Goal: Task Accomplishment & Management: Complete application form

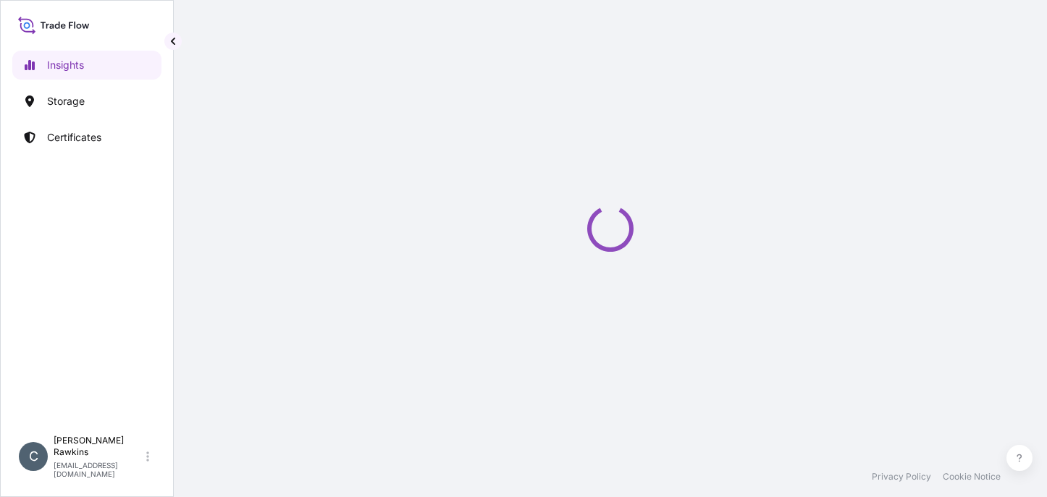
select select "2025"
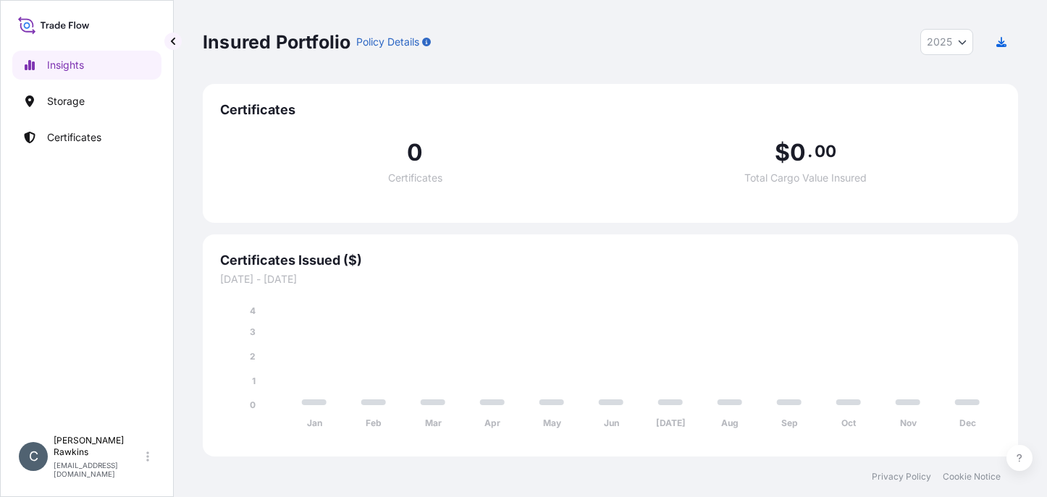
click at [73, 99] on p "Storage" at bounding box center [66, 101] width 38 height 14
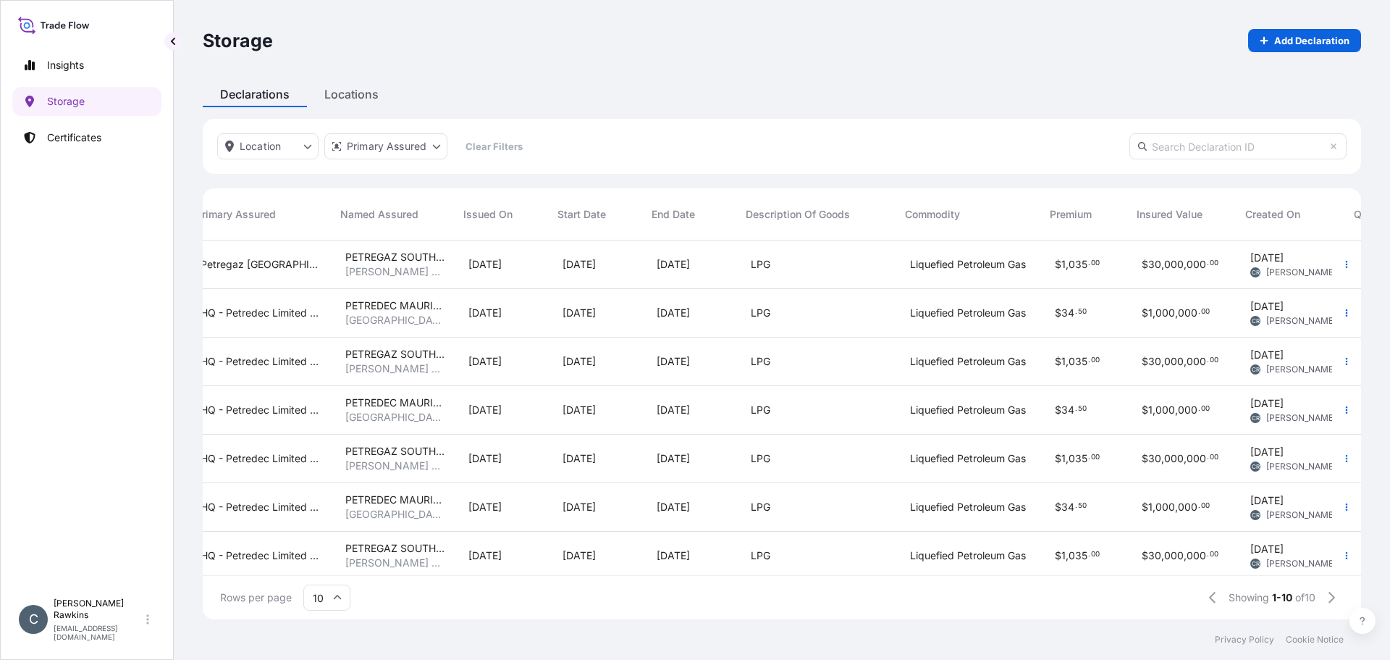
scroll to position [0, 377]
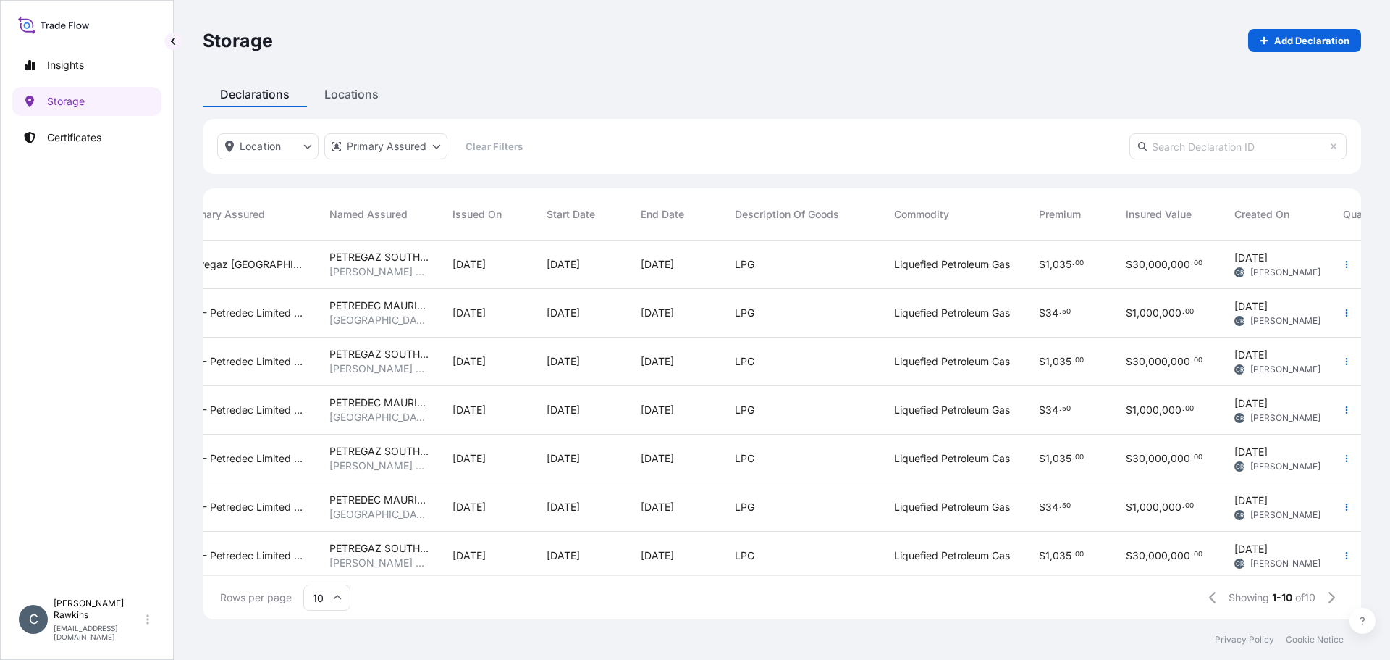
click at [1046, 54] on div "Storage Add Declaration" at bounding box center [782, 40] width 1159 height 81
click at [1046, 44] on p "Add Declaration" at bounding box center [1311, 40] width 75 height 14
select select "USD"
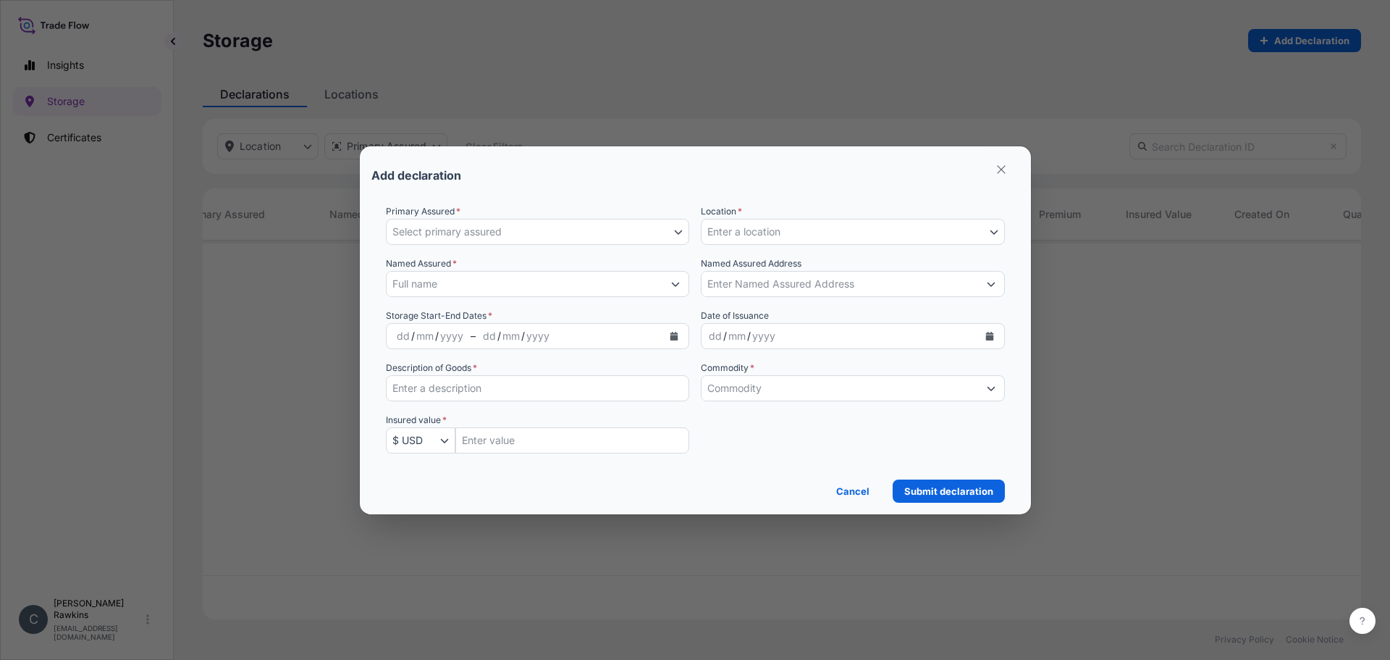
click at [619, 233] on button "Select primary assured" at bounding box center [538, 232] width 304 height 26
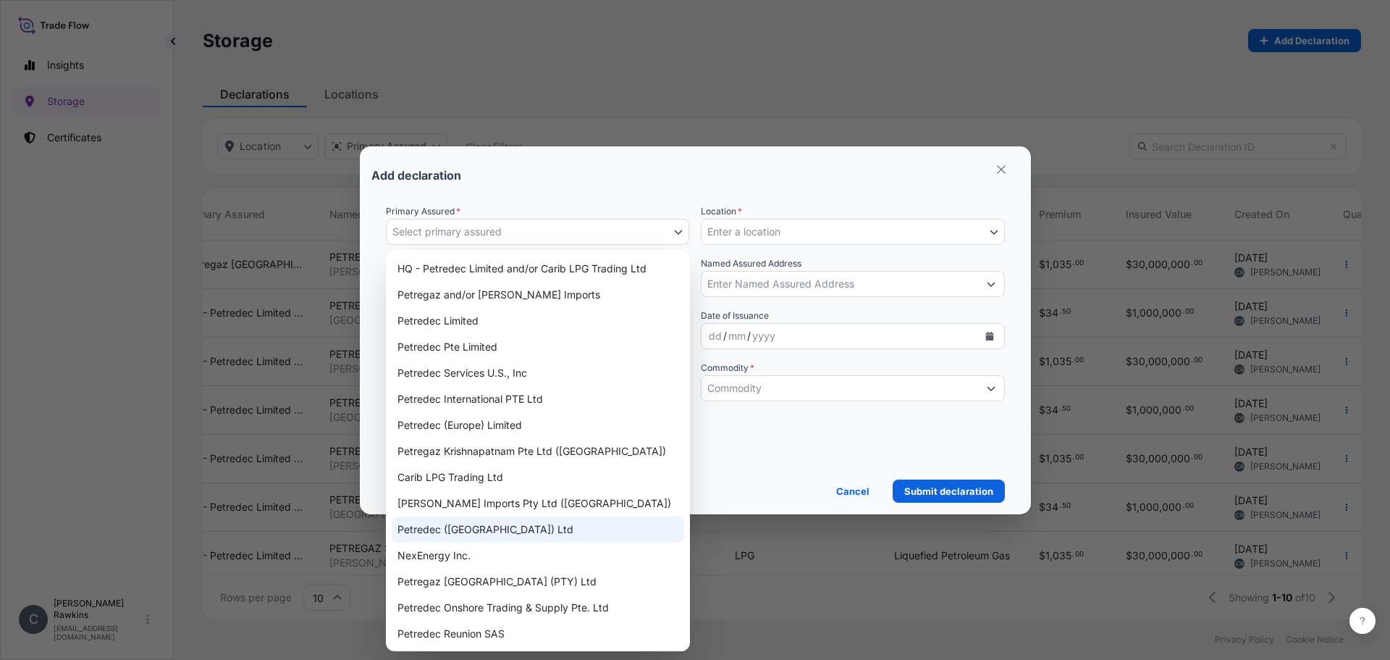
click at [471, 497] on div "Petredec (Mauritius) Ltd" at bounding box center [538, 529] width 293 height 26
select select "31843"
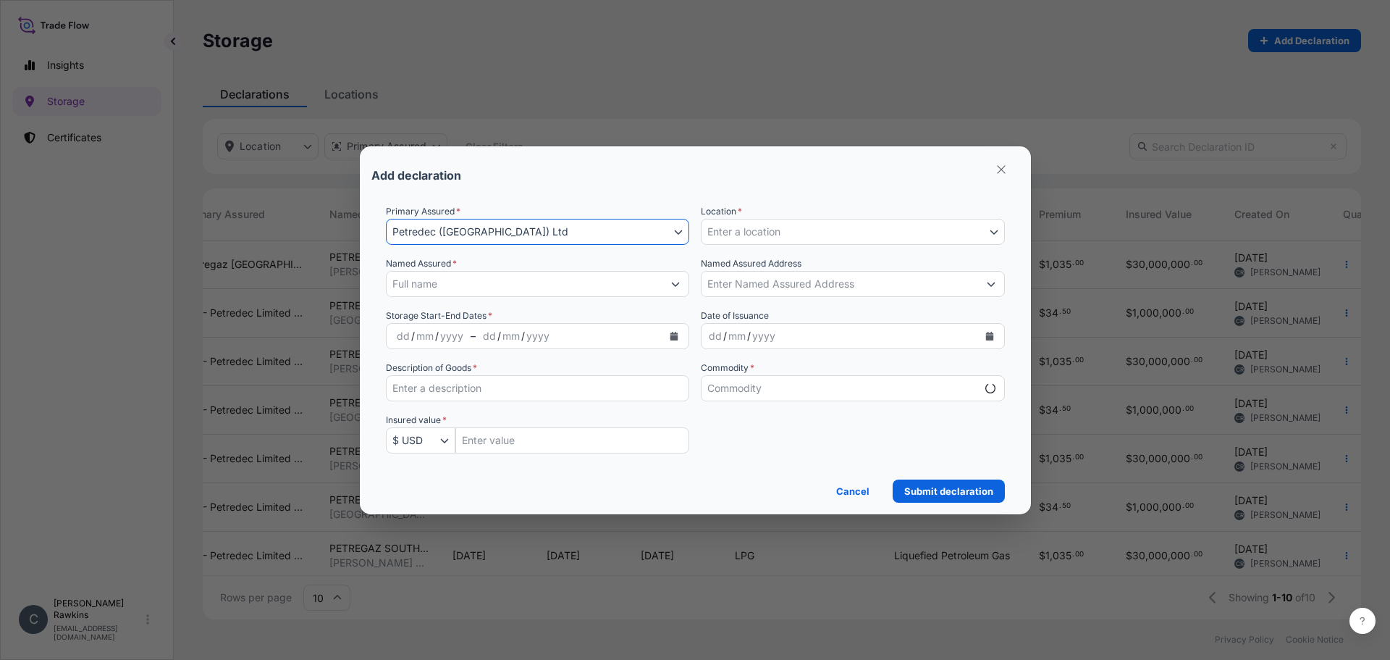
click at [732, 226] on span "Enter a location" at bounding box center [743, 231] width 73 height 14
select select "mt"
click at [732, 232] on span "Enter a location" at bounding box center [743, 231] width 73 height 14
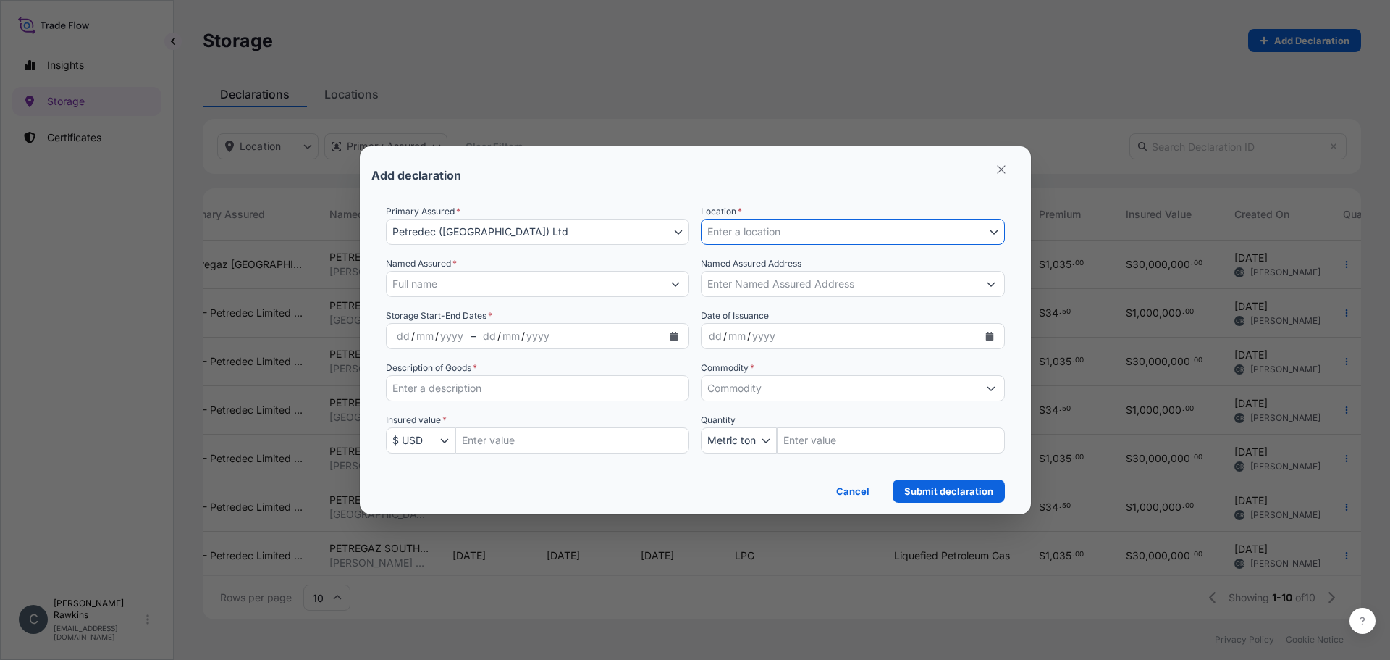
click at [732, 232] on span "Enter a location" at bounding box center [743, 231] width 73 height 14
click at [778, 189] on div "Add declaration" at bounding box center [695, 175] width 648 height 35
click at [757, 237] on span "Enter a location" at bounding box center [743, 231] width 73 height 14
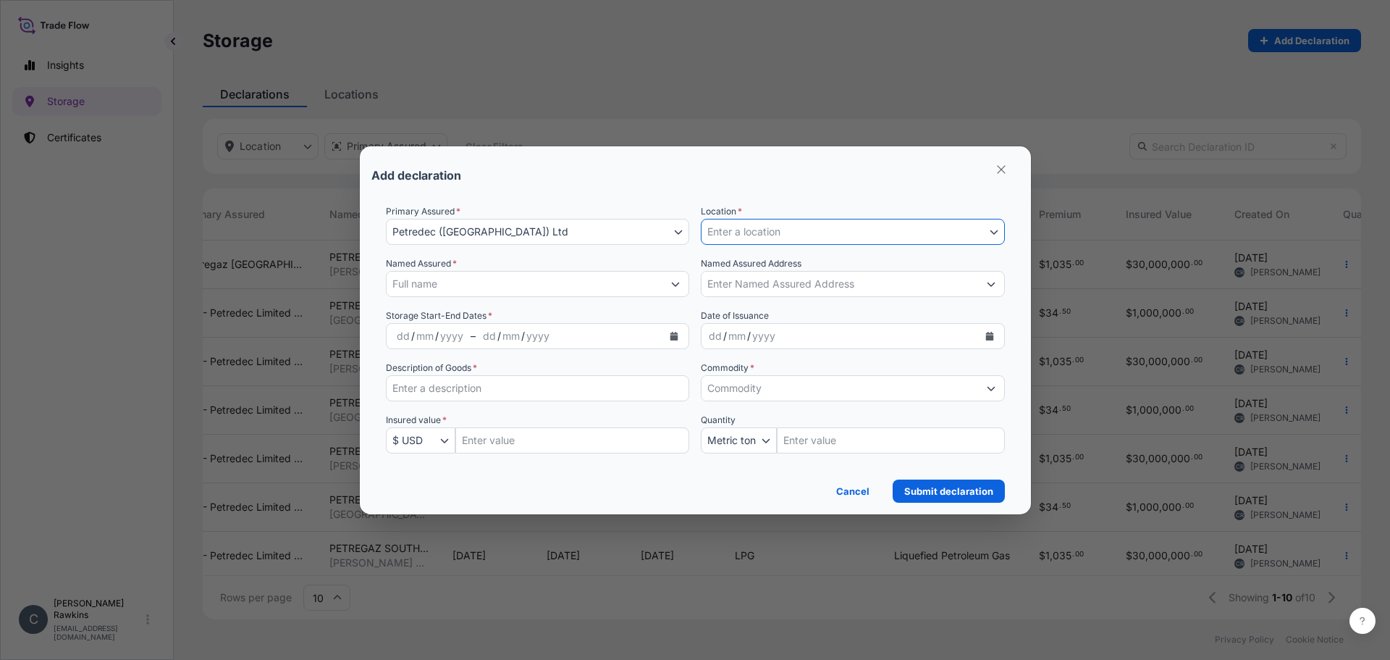
click at [757, 237] on span "Enter a location" at bounding box center [743, 231] width 73 height 14
click at [783, 185] on div "Add declaration" at bounding box center [695, 175] width 648 height 35
click at [778, 227] on span "Enter a location" at bounding box center [743, 231] width 73 height 14
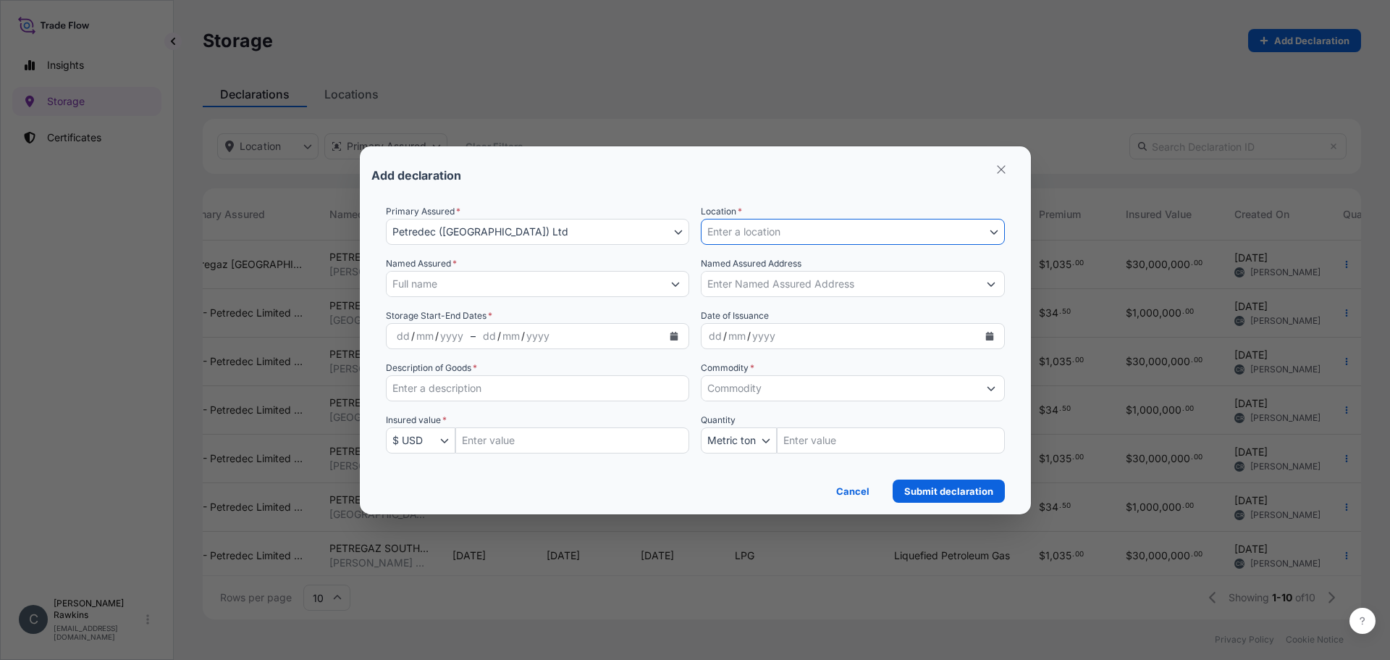
click at [778, 227] on span "Enter a location" at bounding box center [743, 231] width 73 height 14
click at [593, 282] on input "Named Assured *" at bounding box center [525, 284] width 277 height 26
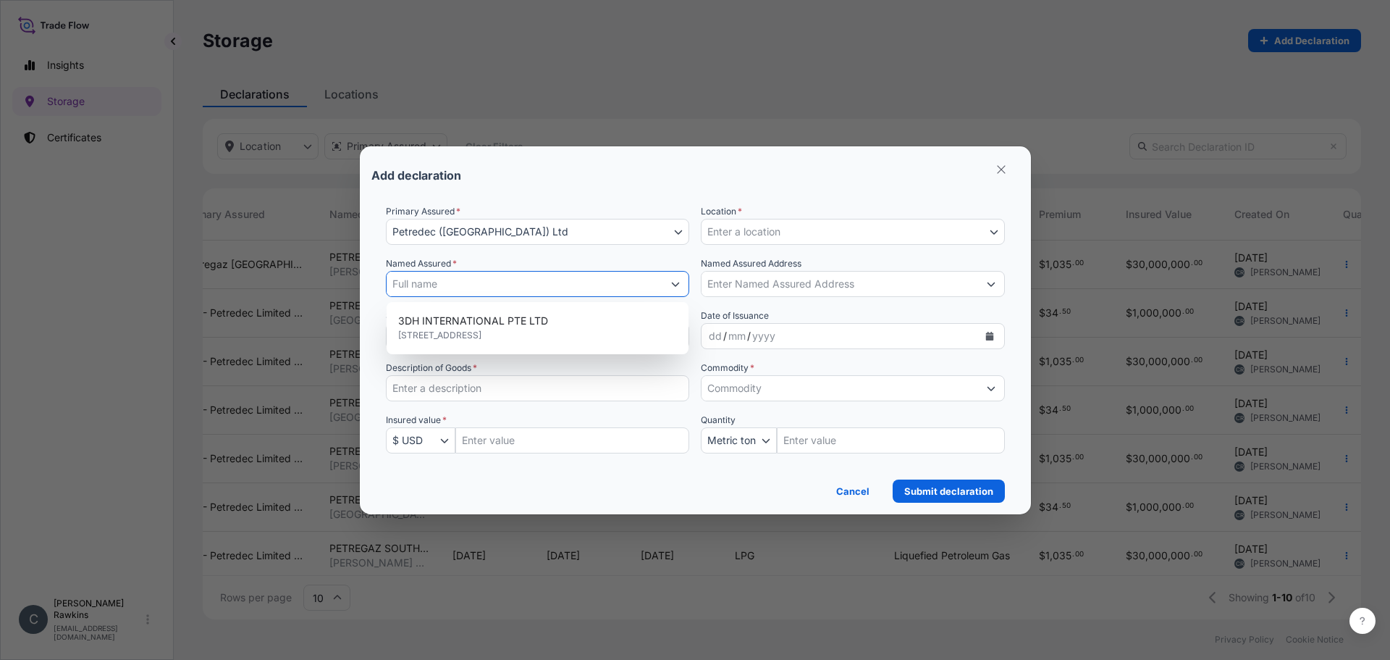
click at [580, 283] on input "Named Assured *" at bounding box center [525, 284] width 277 height 26
click at [500, 319] on span "PETREDEC MAURITIUS LTD" at bounding box center [464, 321] width 133 height 14
type input "PETREDEC MAURITIUS LTD"
type input "Port Louis, Mauritius"
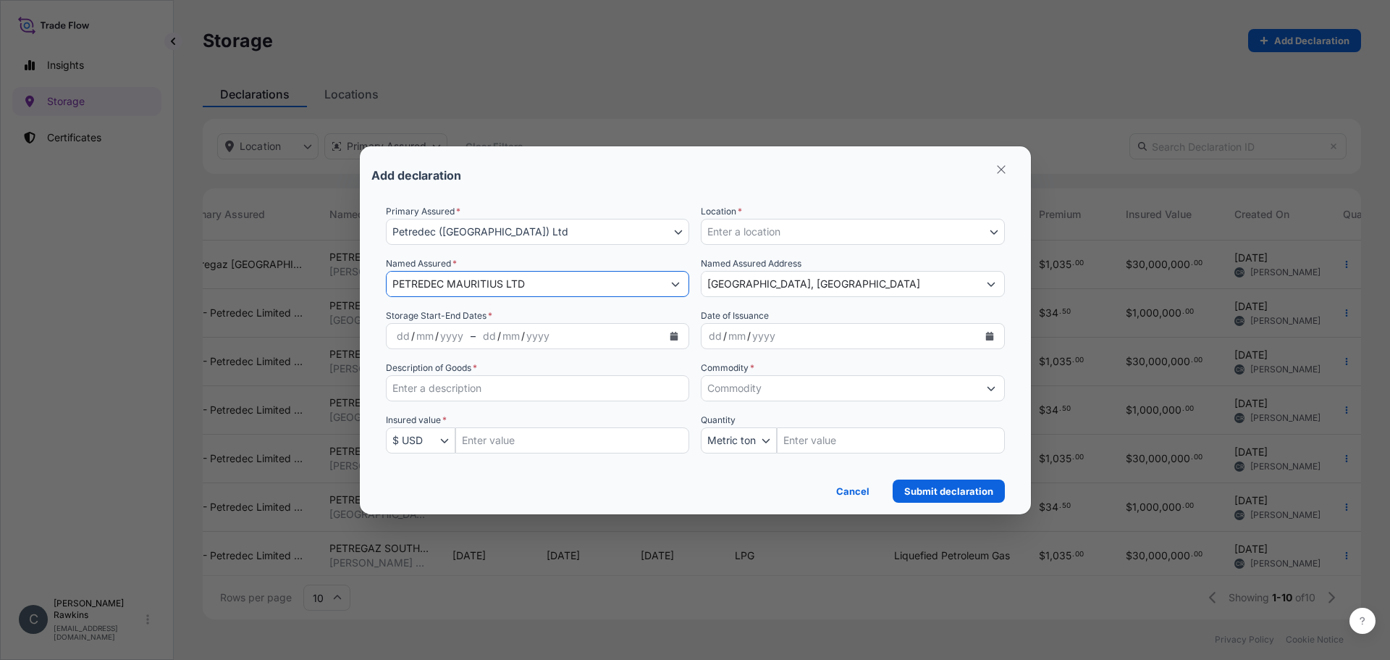
type input "PETREDEC MAURITIUS LTD"
click at [770, 232] on span "Enter a location" at bounding box center [743, 231] width 73 height 14
click at [792, 195] on form "Primary Assured * Petredec (Mauritius) Ltd HQ - Petredec Limited and/or Carib L…" at bounding box center [695, 348] width 648 height 310
click at [399, 340] on div "dd" at bounding box center [403, 335] width 16 height 17
click at [669, 335] on button "Calendar" at bounding box center [674, 335] width 23 height 23
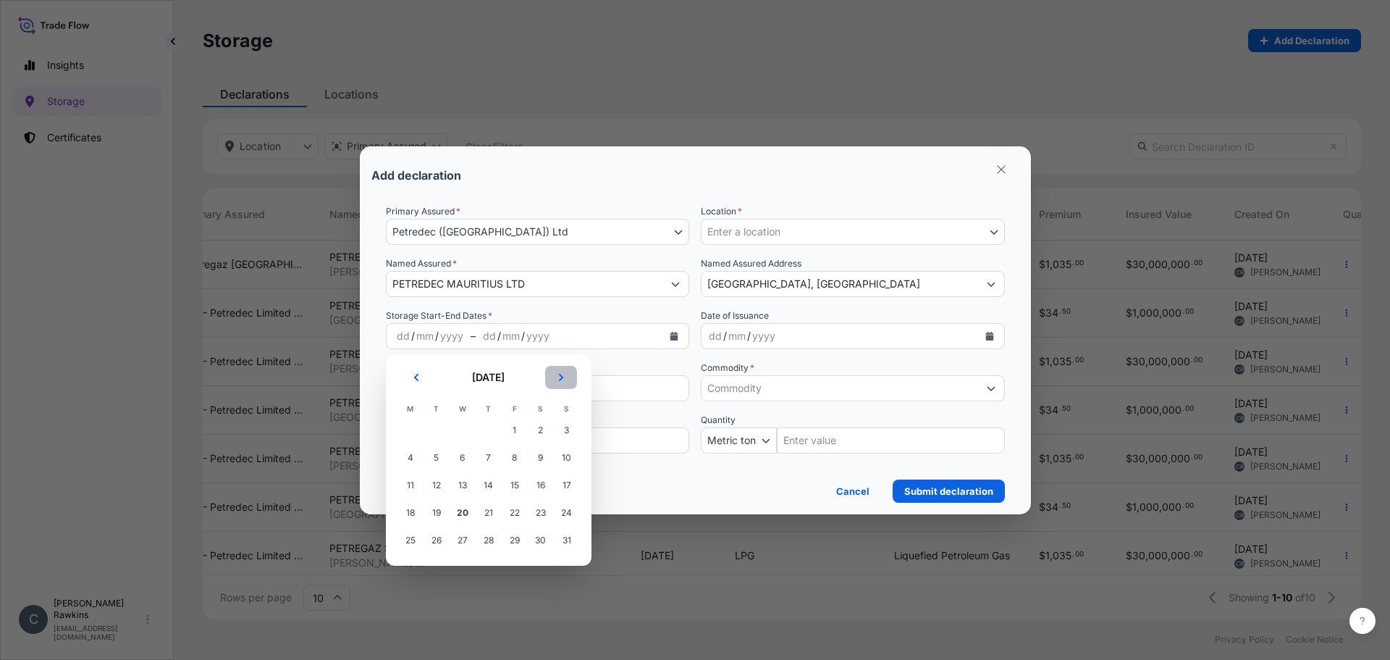
click at [566, 371] on button "Next" at bounding box center [561, 377] width 32 height 23
click at [411, 429] on span "1" at bounding box center [411, 430] width 26 height 26
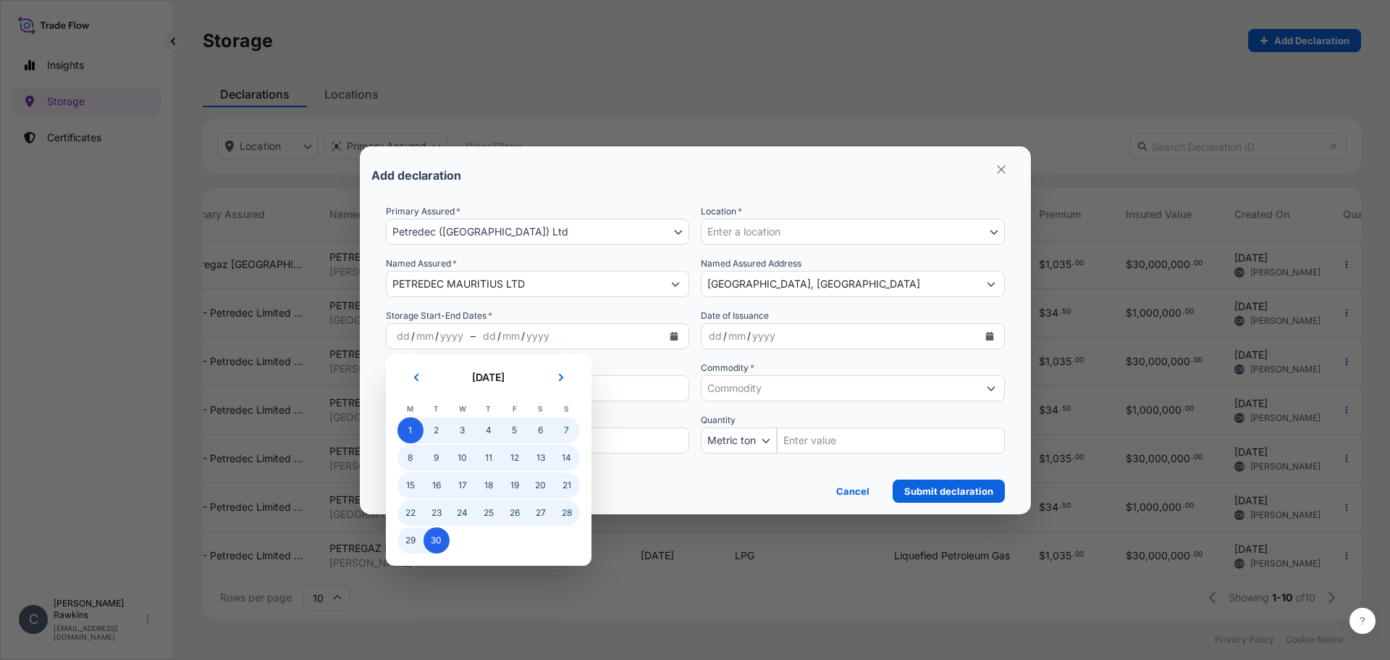
click at [431, 497] on span "30" at bounding box center [437, 540] width 26 height 26
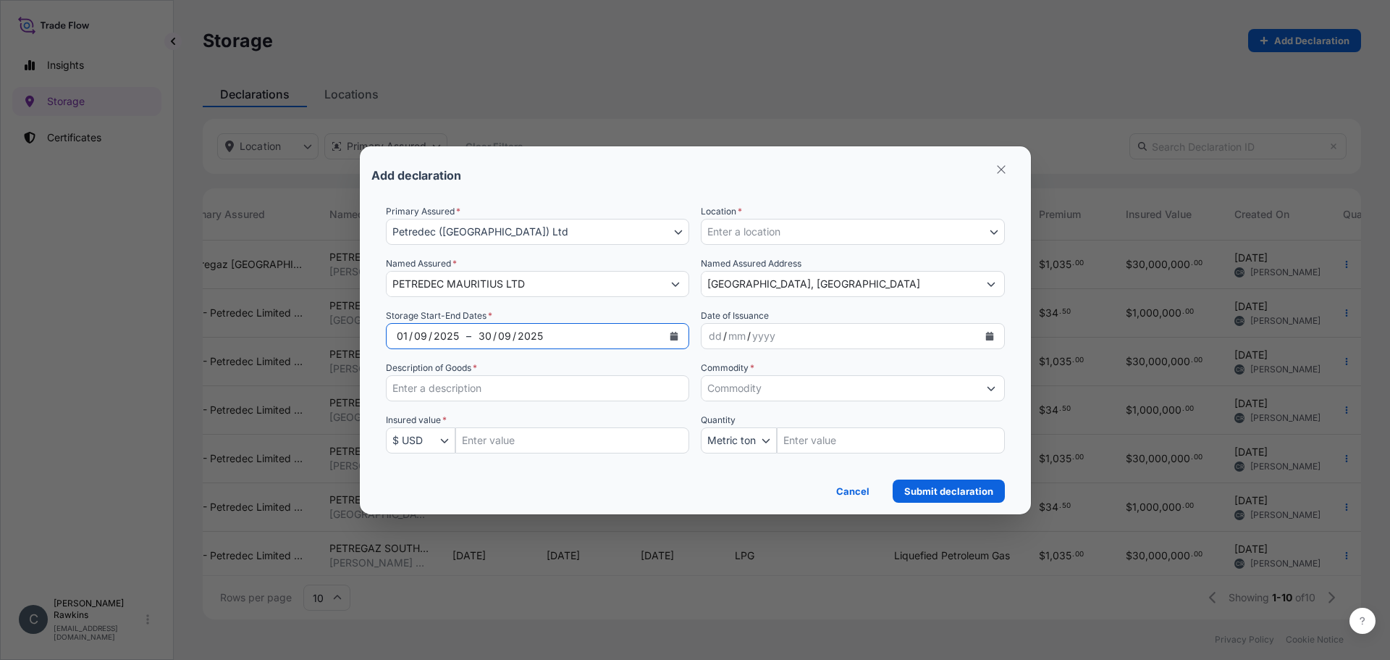
click at [766, 240] on button "Enter a location" at bounding box center [853, 232] width 304 height 26
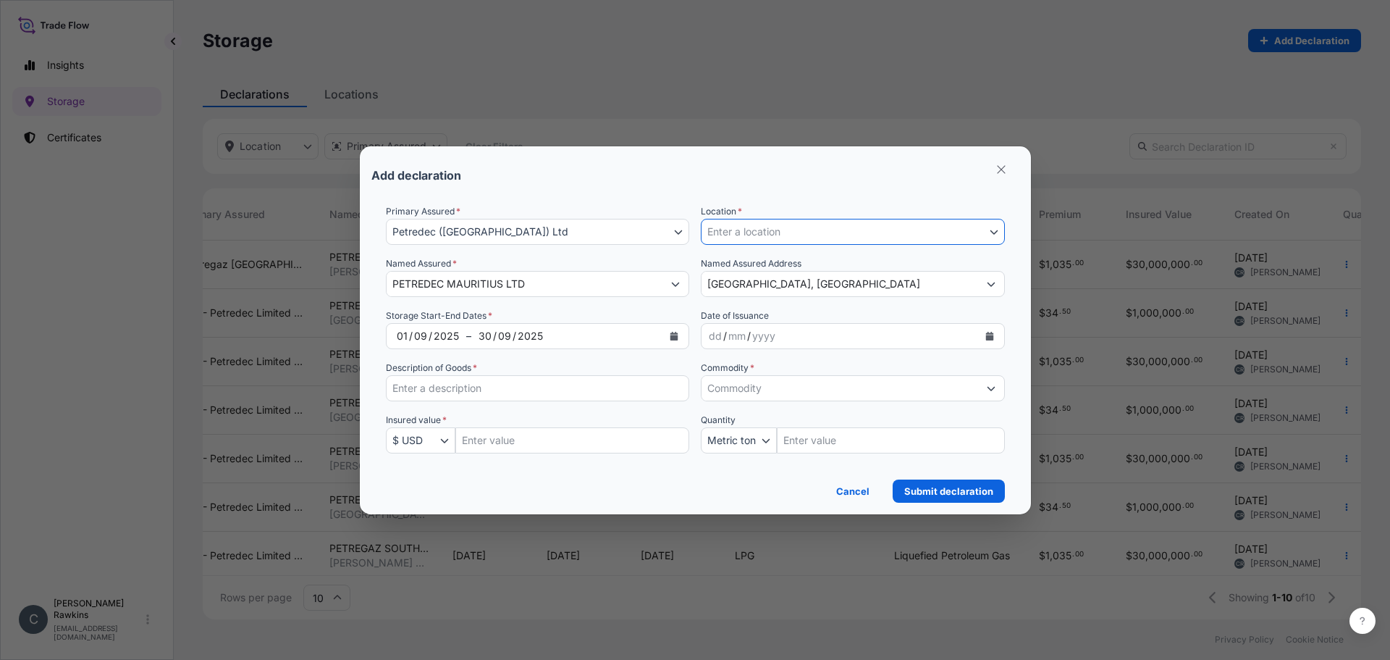
click at [766, 240] on button "Enter a location" at bounding box center [853, 232] width 304 height 26
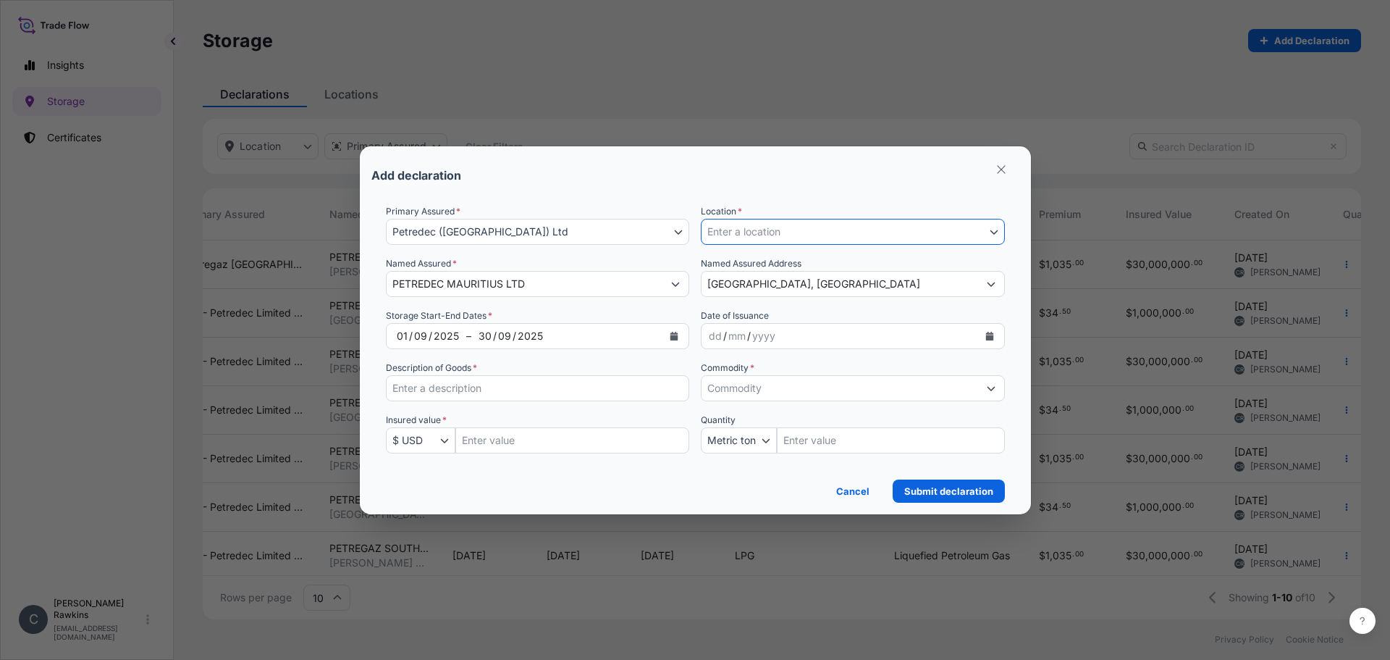
click at [766, 240] on button "Enter a location" at bounding box center [853, 232] width 304 height 26
click at [749, 236] on span "Enter a location" at bounding box center [743, 231] width 73 height 14
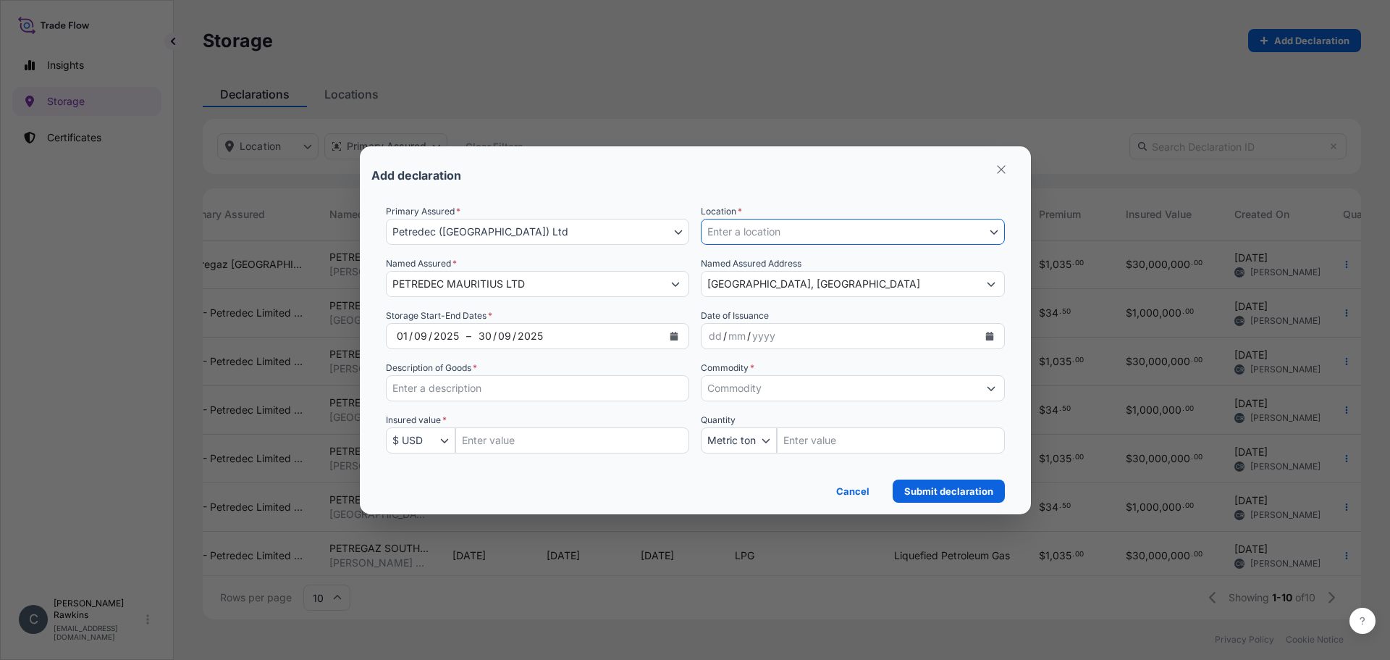
click at [749, 236] on span "Enter a location" at bounding box center [743, 231] width 73 height 14
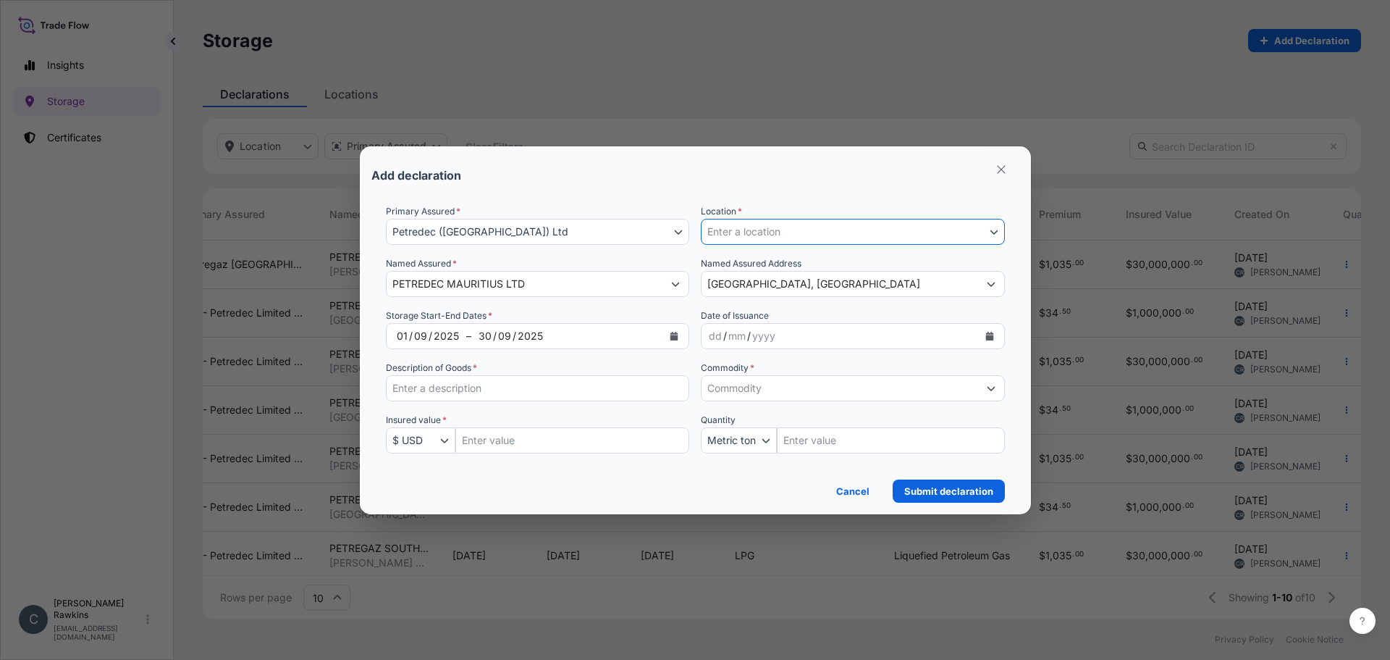
click at [749, 236] on span "Enter a location" at bounding box center [743, 231] width 73 height 14
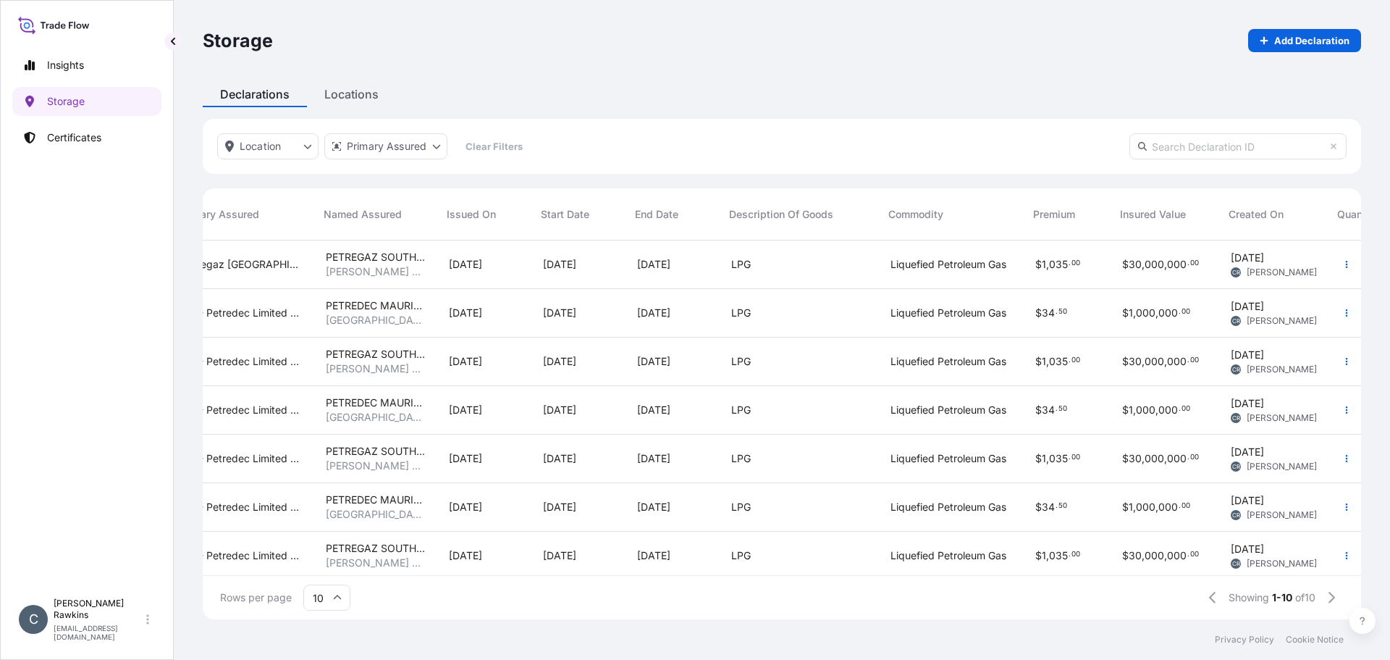
scroll to position [0, 392]
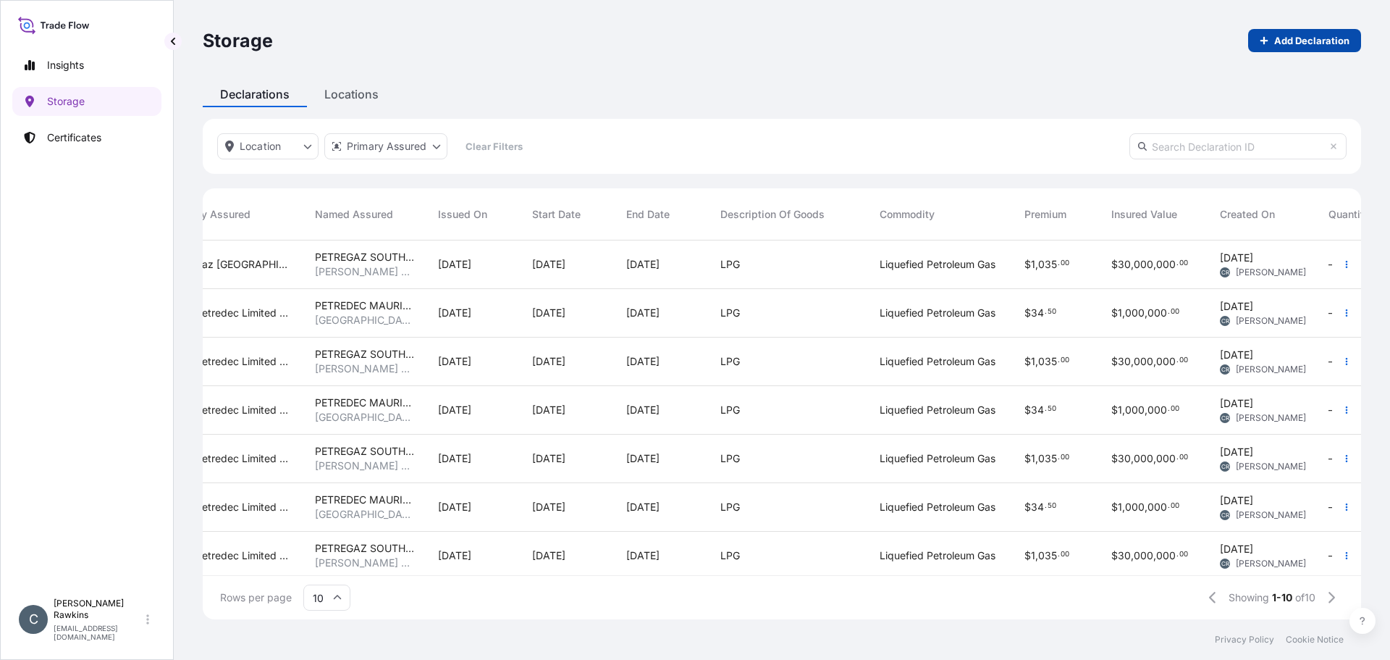
click at [1046, 34] on p "Add Declaration" at bounding box center [1311, 40] width 75 height 14
select select "USD"
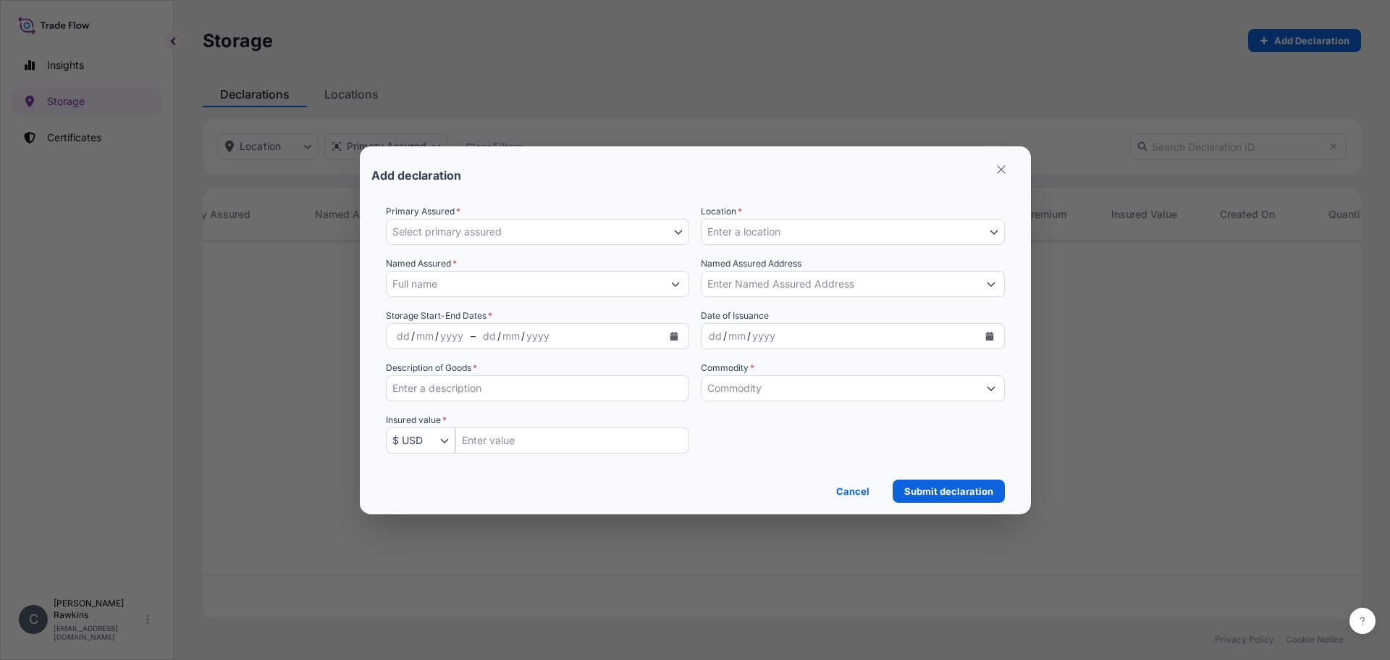
click at [798, 240] on button "Enter a location" at bounding box center [853, 232] width 304 height 26
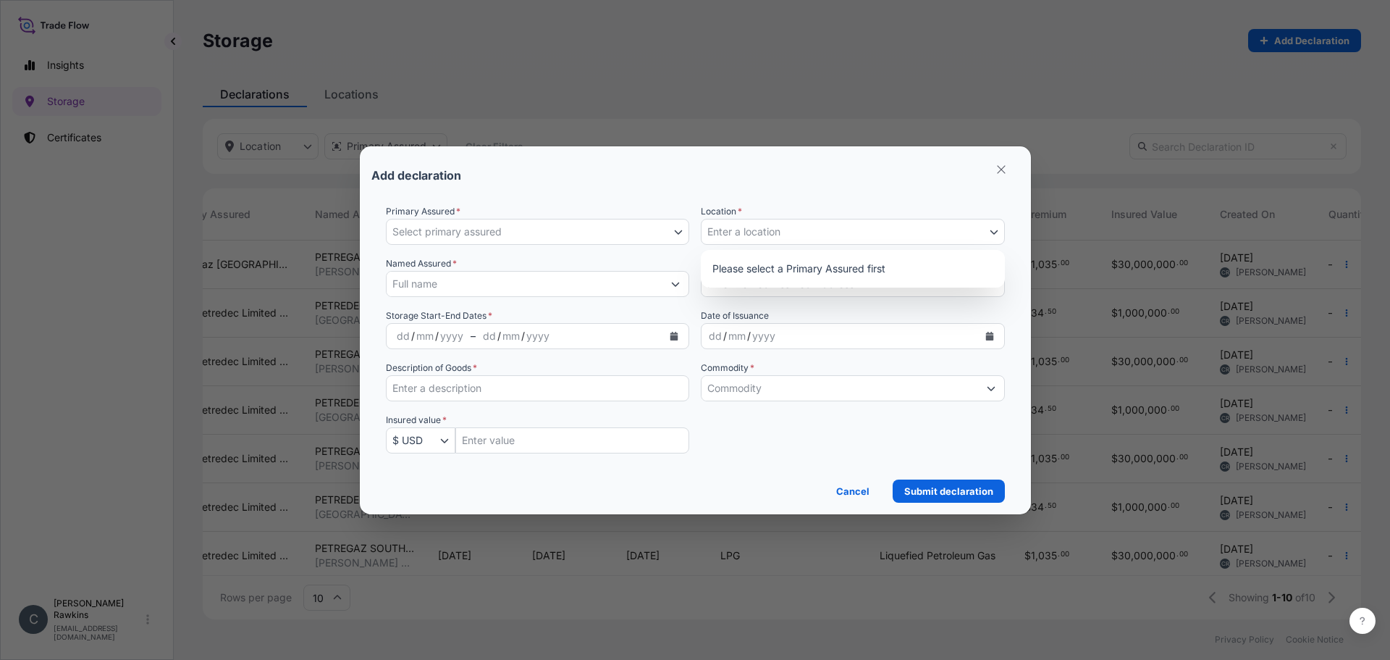
click at [584, 240] on button "Select primary assured" at bounding box center [538, 232] width 304 height 26
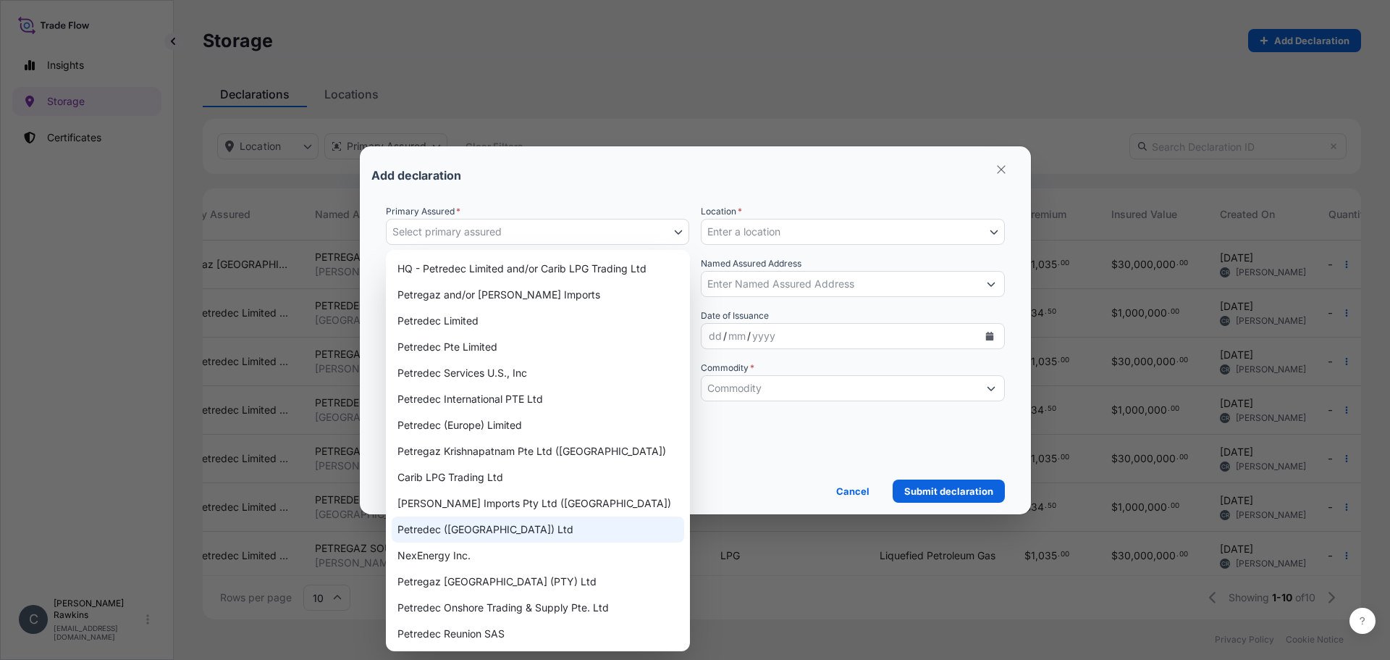
click at [505, 497] on div "Petredec (Mauritius) Ltd" at bounding box center [538, 529] width 293 height 26
select select "31843"
select select "mt"
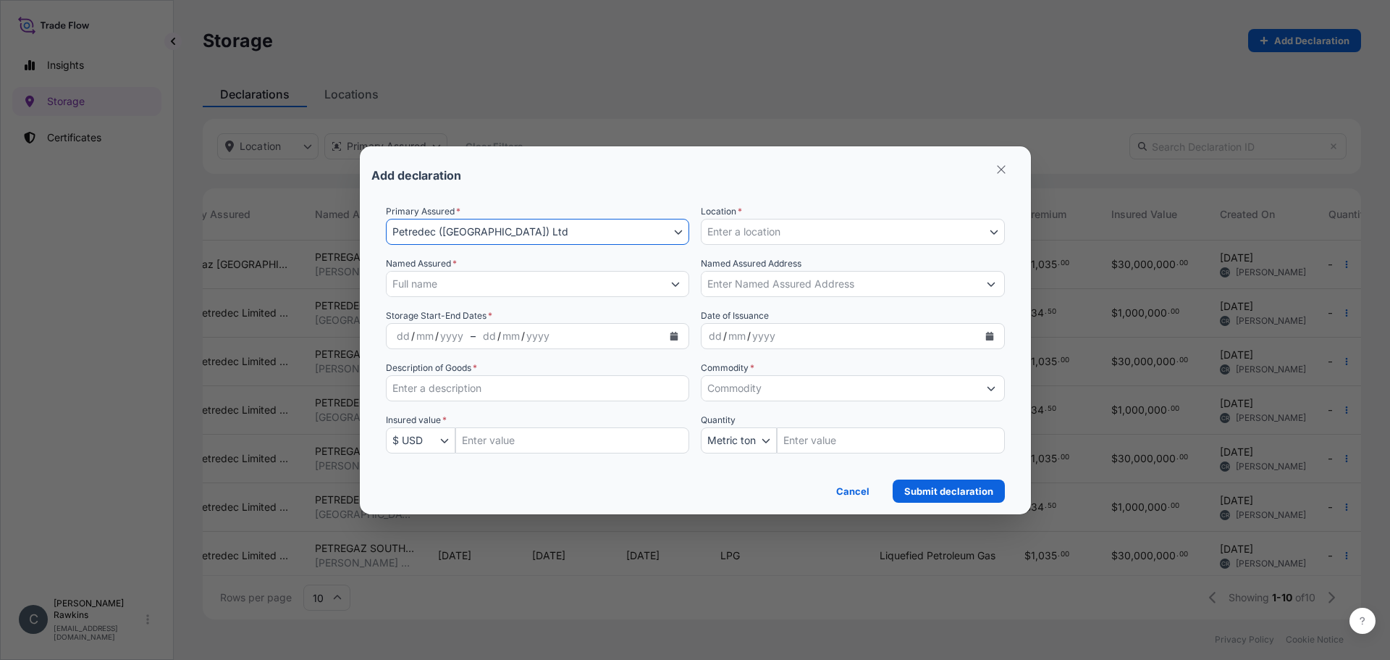
click at [744, 239] on button "Enter a location" at bounding box center [853, 232] width 304 height 26
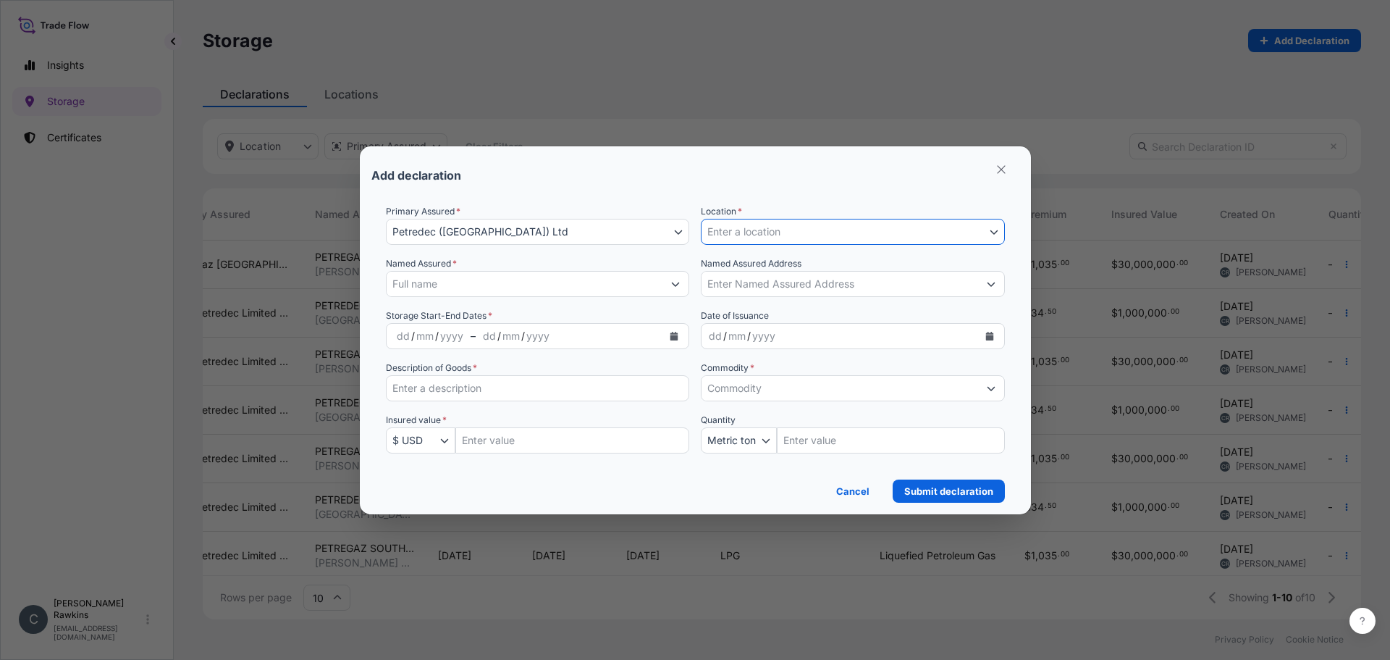
click at [744, 239] on button "Enter a location" at bounding box center [853, 232] width 304 height 26
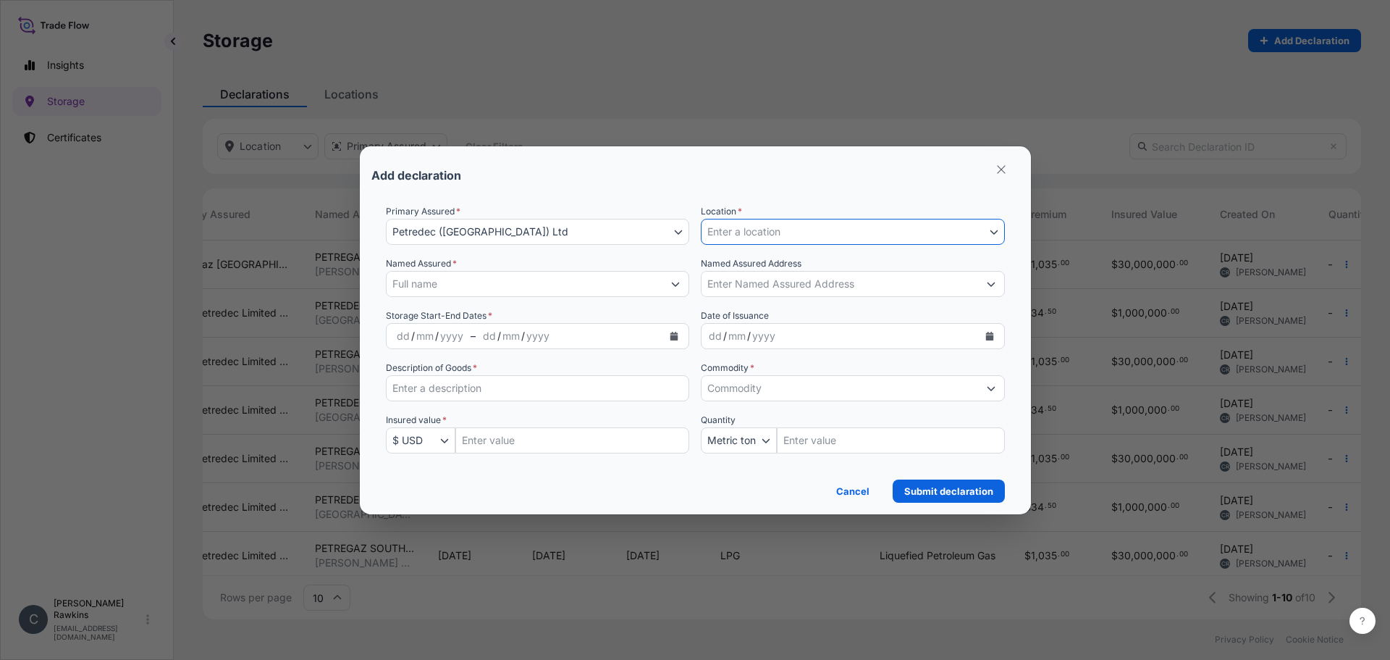
click at [744, 239] on button "Enter a location" at bounding box center [853, 232] width 304 height 26
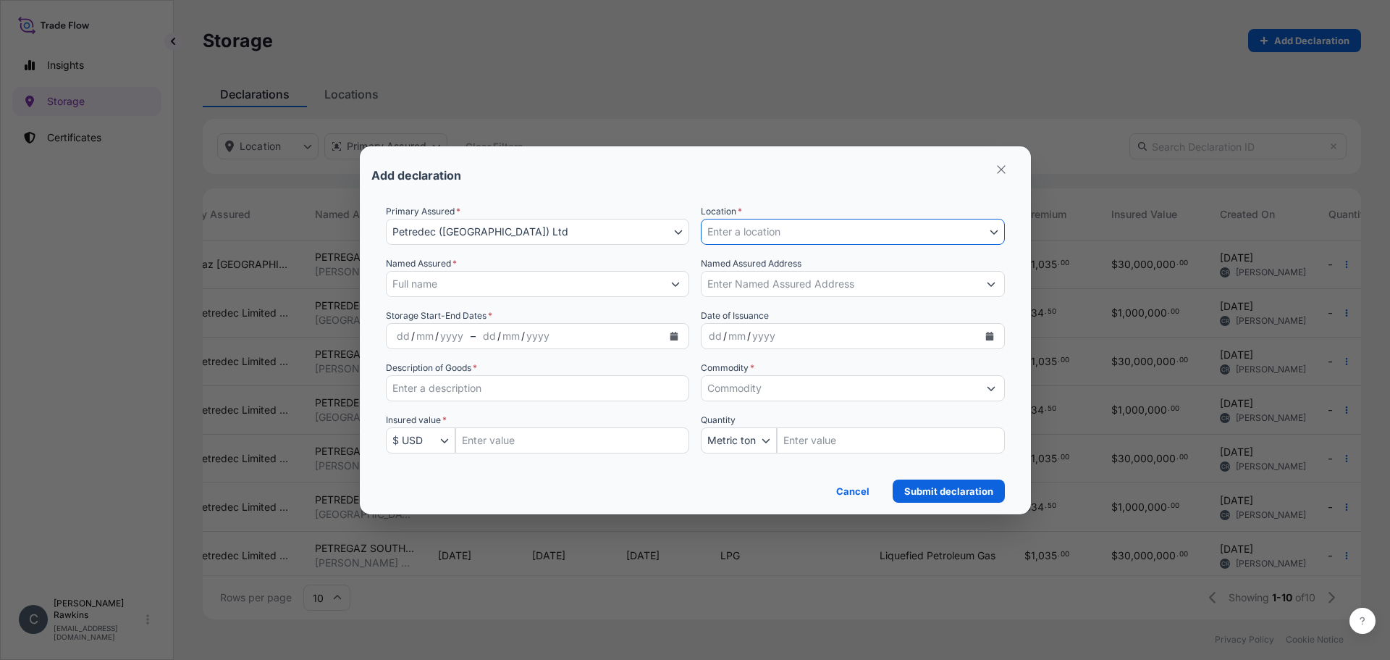
click at [744, 239] on button "Enter a location" at bounding box center [853, 232] width 304 height 26
click at [744, 249] on div "Primary Assured * Petredec (Mauritius) Ltd HQ - Petredec Limited and/or Carib L…" at bounding box center [695, 337] width 619 height 266
drag, startPoint x: 744, startPoint y: 239, endPoint x: 743, endPoint y: 249, distance: 10.2
click at [743, 249] on div "Primary Assured * Petredec (Mauritius) Ltd HQ - Petredec Limited and/or Carib L…" at bounding box center [695, 337] width 619 height 266
click at [739, 240] on button "Enter a location" at bounding box center [853, 232] width 304 height 26
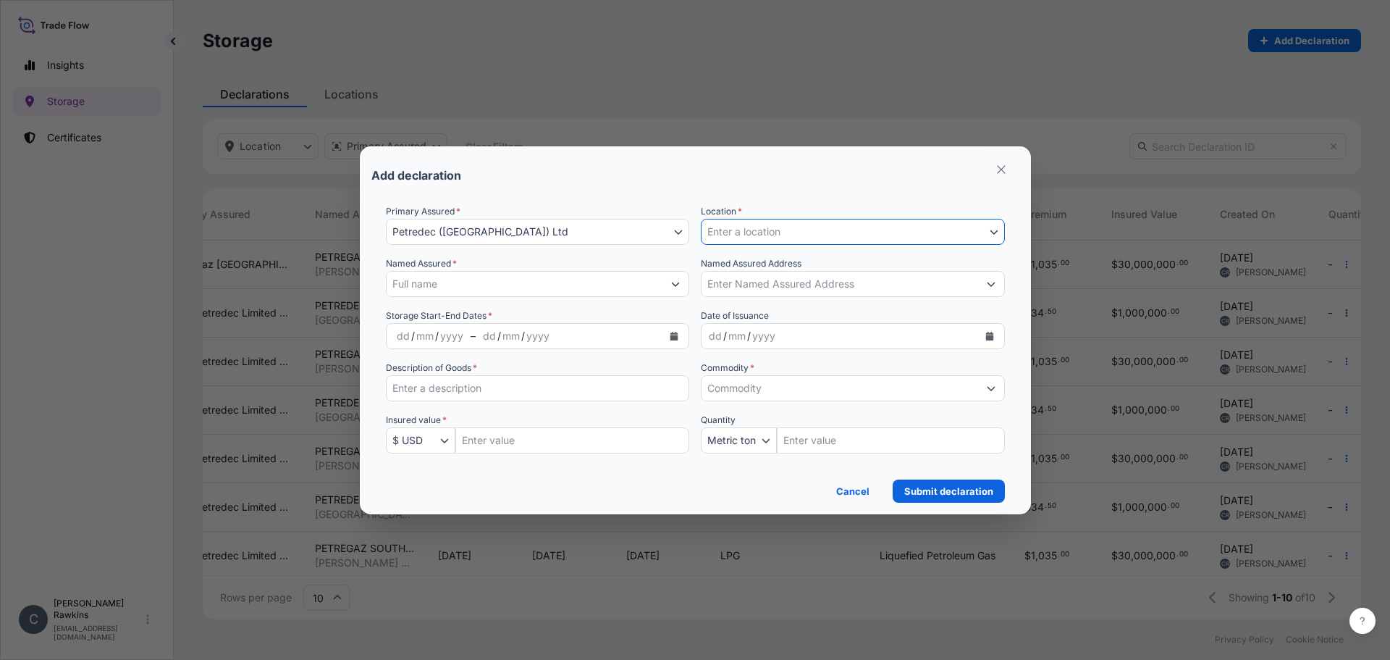
click at [868, 230] on button "Enter a location" at bounding box center [853, 232] width 304 height 26
click at [993, 232] on icon "Select Location" at bounding box center [994, 232] width 8 height 4
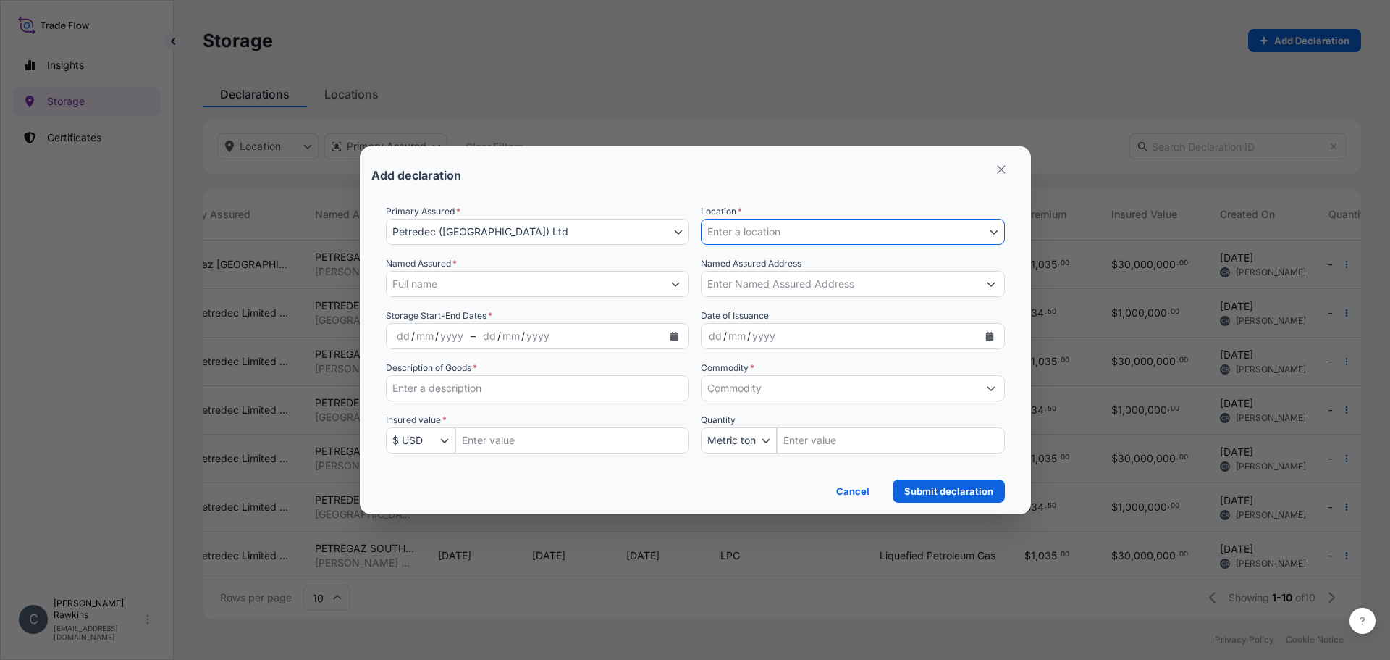
click at [734, 236] on span "Enter a location" at bounding box center [743, 231] width 73 height 14
